Goal: Find specific page/section: Find specific page/section

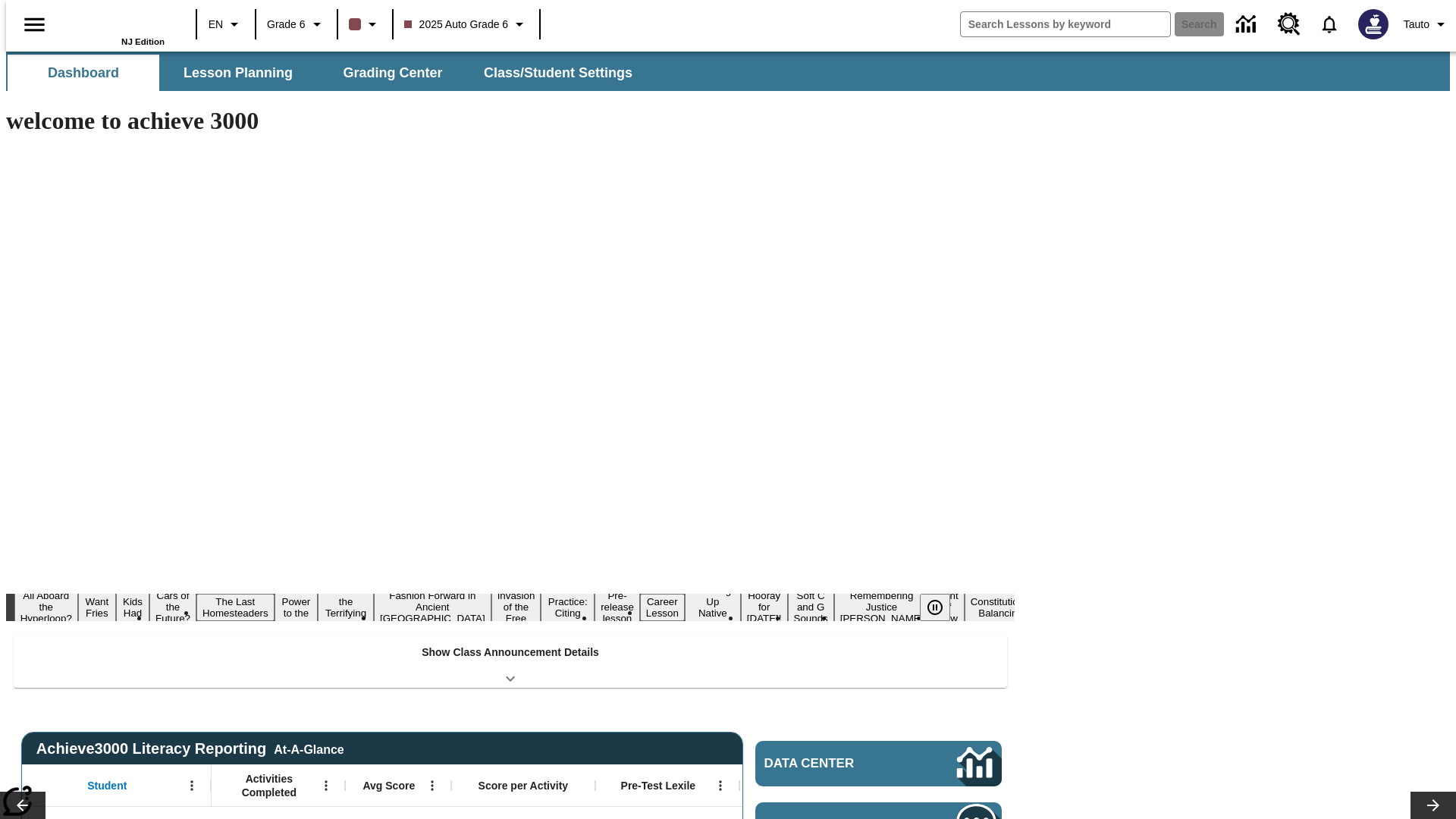
type input "-1"
click at [232, 73] on button "Lesson Planning" at bounding box center [238, 72] width 152 height 37
